Goal: Use online tool/utility: Utilize a website feature to perform a specific function

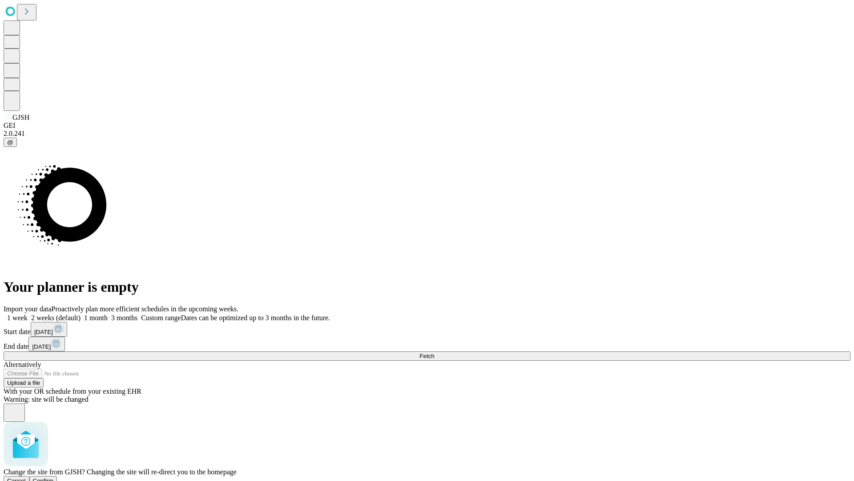
click at [54, 477] on span "Confirm" at bounding box center [43, 480] width 21 height 7
click at [28, 314] on label "1 week" at bounding box center [16, 318] width 24 height 8
click at [434, 352] on span "Fetch" at bounding box center [427, 355] width 15 height 7
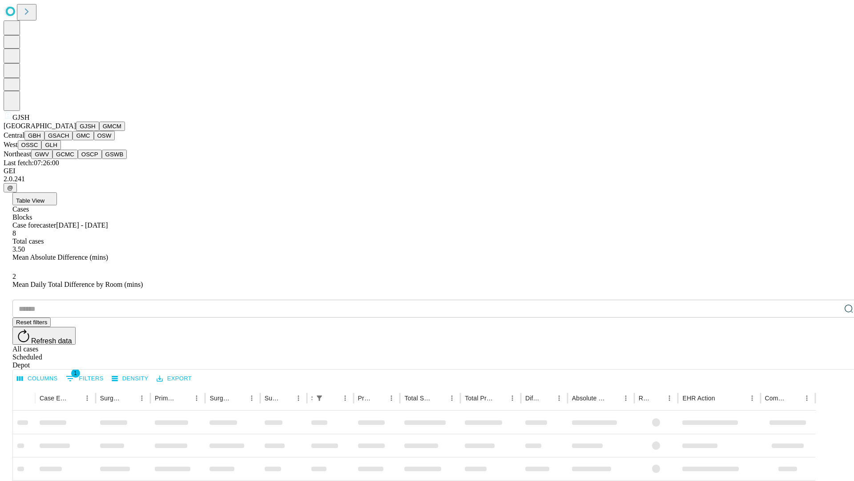
click at [99, 131] on button "GMCM" at bounding box center [112, 125] width 26 height 9
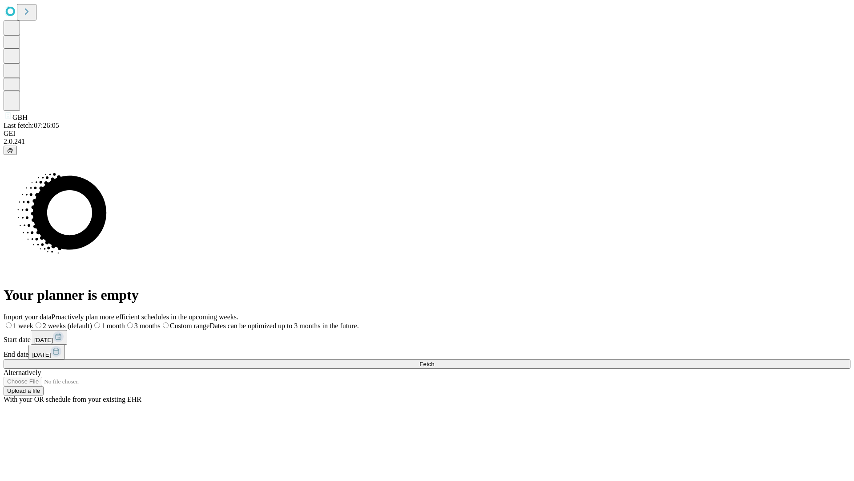
click at [33, 322] on label "1 week" at bounding box center [19, 326] width 30 height 8
click at [434, 360] on span "Fetch" at bounding box center [427, 363] width 15 height 7
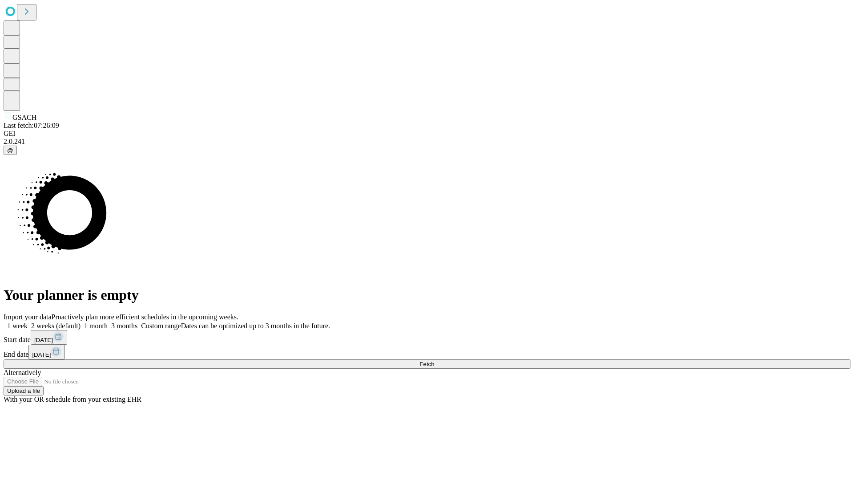
click at [28, 322] on label "1 week" at bounding box center [16, 326] width 24 height 8
click at [434, 360] on span "Fetch" at bounding box center [427, 363] width 15 height 7
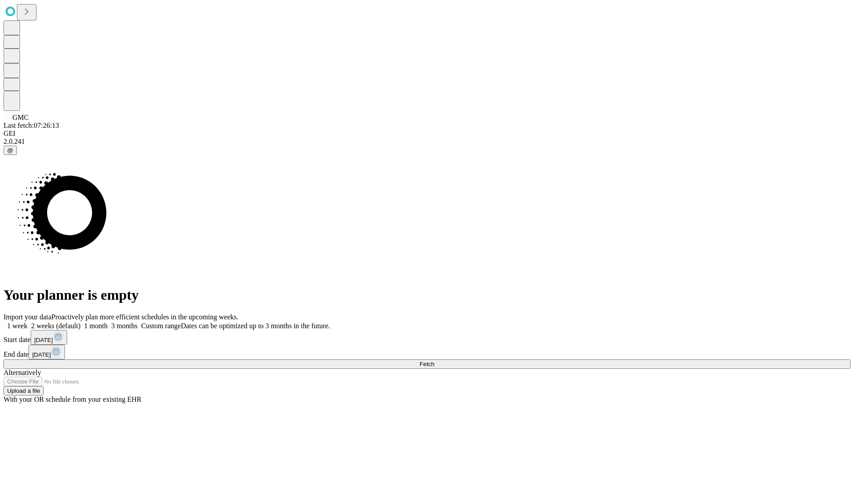
click at [28, 322] on label "1 week" at bounding box center [16, 326] width 24 height 8
click at [434, 360] on span "Fetch" at bounding box center [427, 363] width 15 height 7
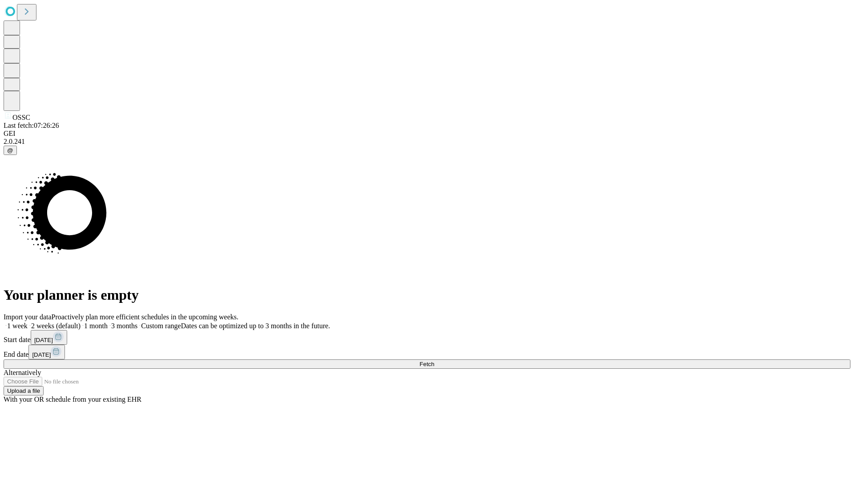
click at [28, 322] on label "1 week" at bounding box center [16, 326] width 24 height 8
click at [434, 360] on span "Fetch" at bounding box center [427, 363] width 15 height 7
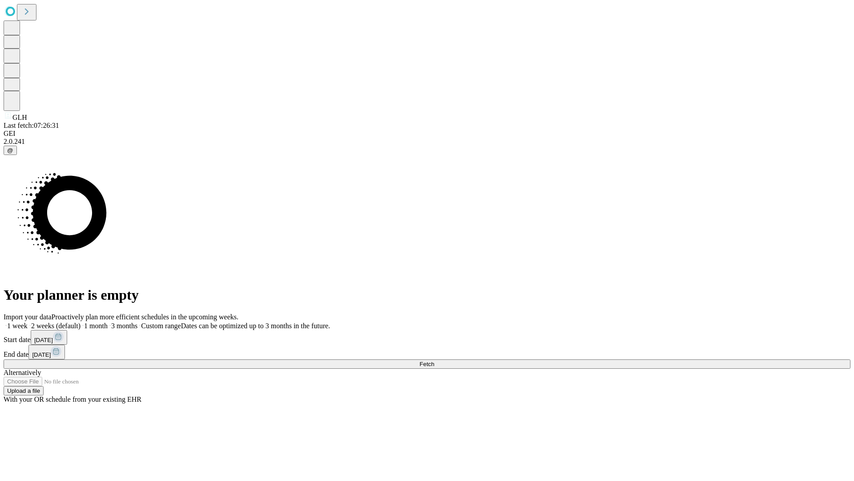
click at [434, 360] on span "Fetch" at bounding box center [427, 363] width 15 height 7
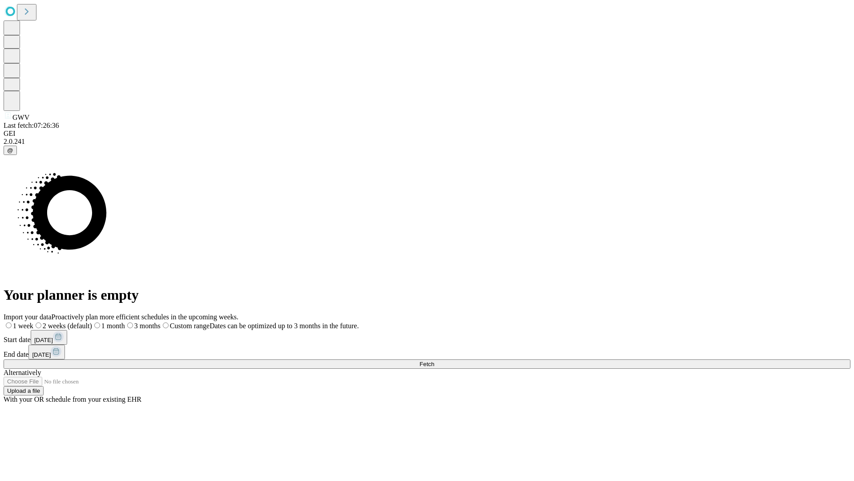
click at [33, 322] on label "1 week" at bounding box center [19, 326] width 30 height 8
click at [434, 360] on span "Fetch" at bounding box center [427, 363] width 15 height 7
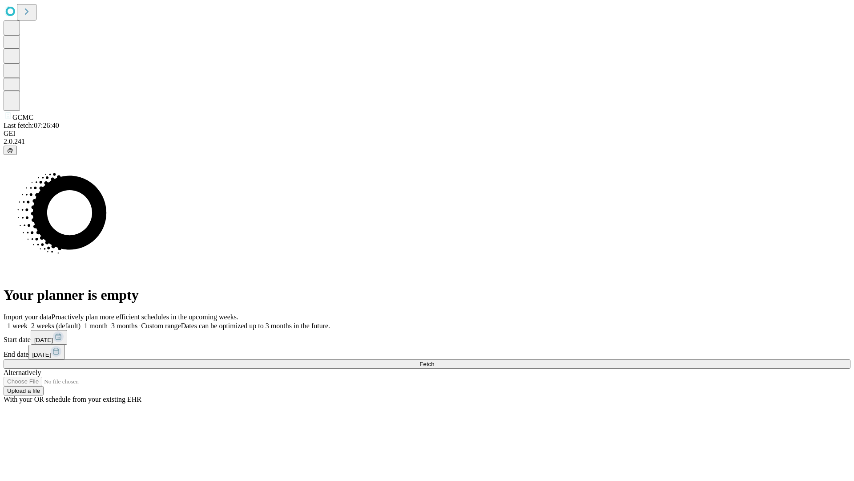
click at [28, 322] on label "1 week" at bounding box center [16, 326] width 24 height 8
click at [434, 360] on span "Fetch" at bounding box center [427, 363] width 15 height 7
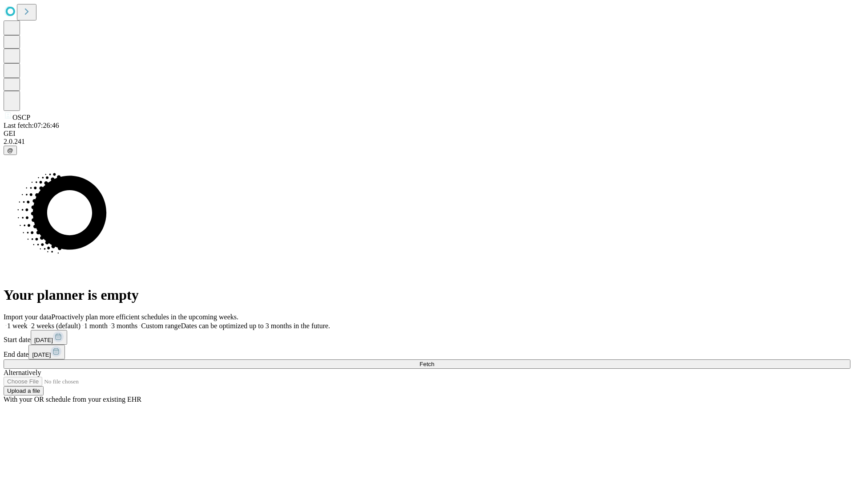
click at [28, 322] on label "1 week" at bounding box center [16, 326] width 24 height 8
click at [434, 360] on span "Fetch" at bounding box center [427, 363] width 15 height 7
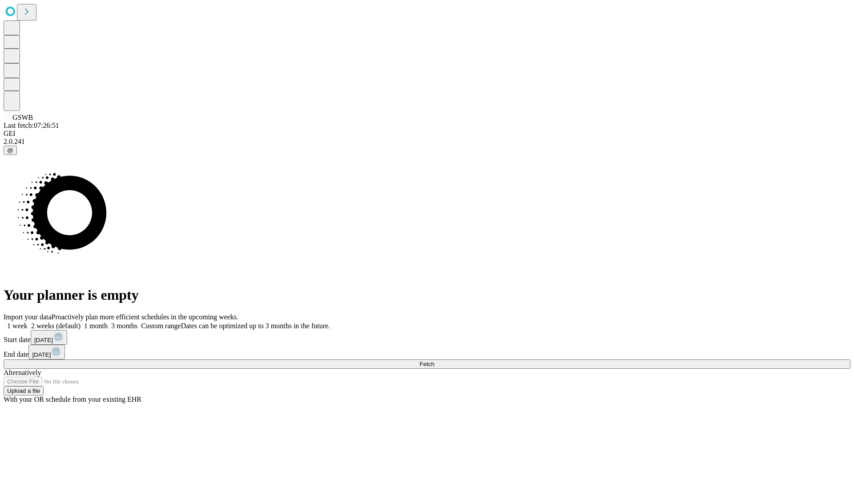
click at [28, 322] on label "1 week" at bounding box center [16, 326] width 24 height 8
click at [434, 360] on span "Fetch" at bounding box center [427, 363] width 15 height 7
